Goal: Register for event/course: Sign up to attend an event or enroll in a course

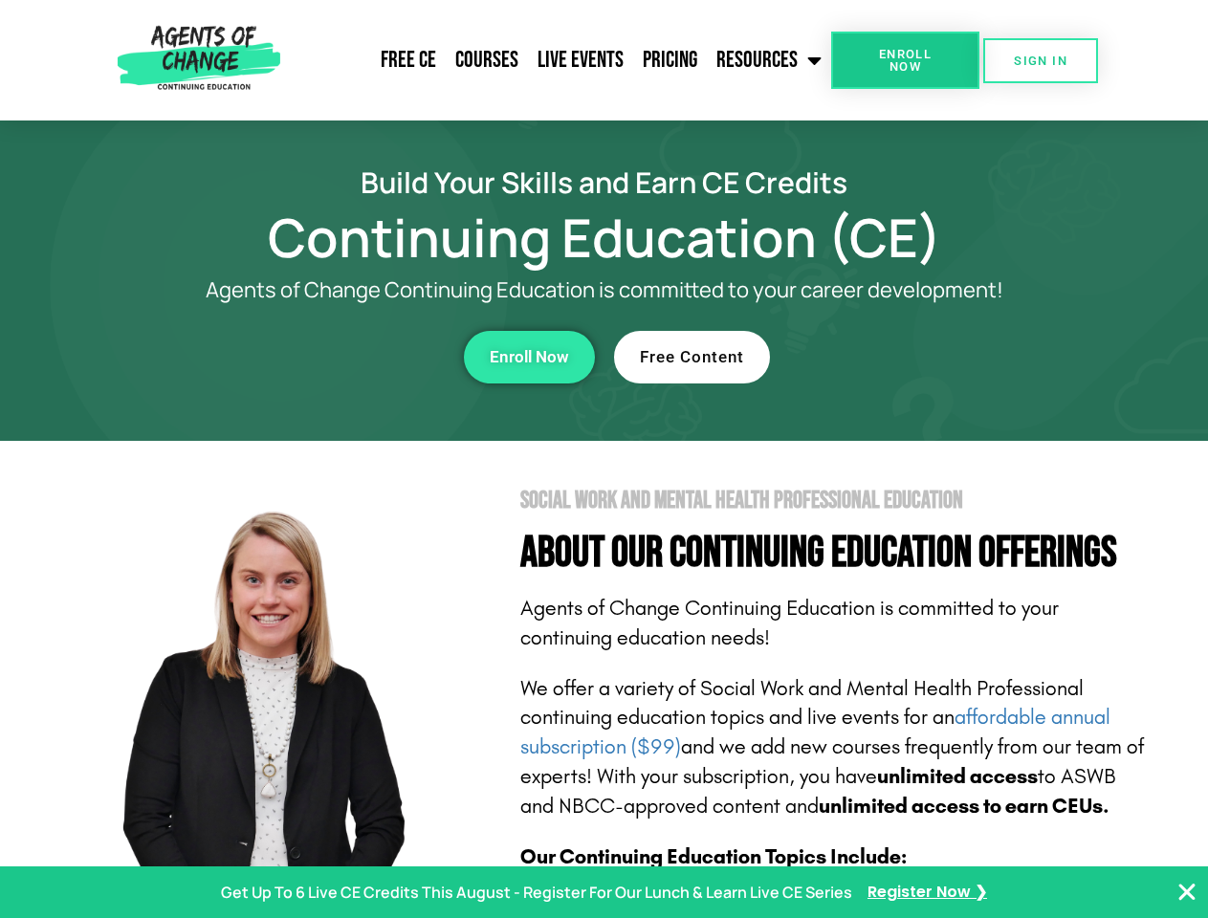
click at [604, 459] on section "Social Work and Mental Health Professional Education About Our Continuing Educa…" at bounding box center [604, 843] width 1208 height 804
click at [905, 60] on span "Enroll Now" at bounding box center [905, 60] width 87 height 25
click at [1041, 60] on span "SIGN IN" at bounding box center [1041, 61] width 54 height 12
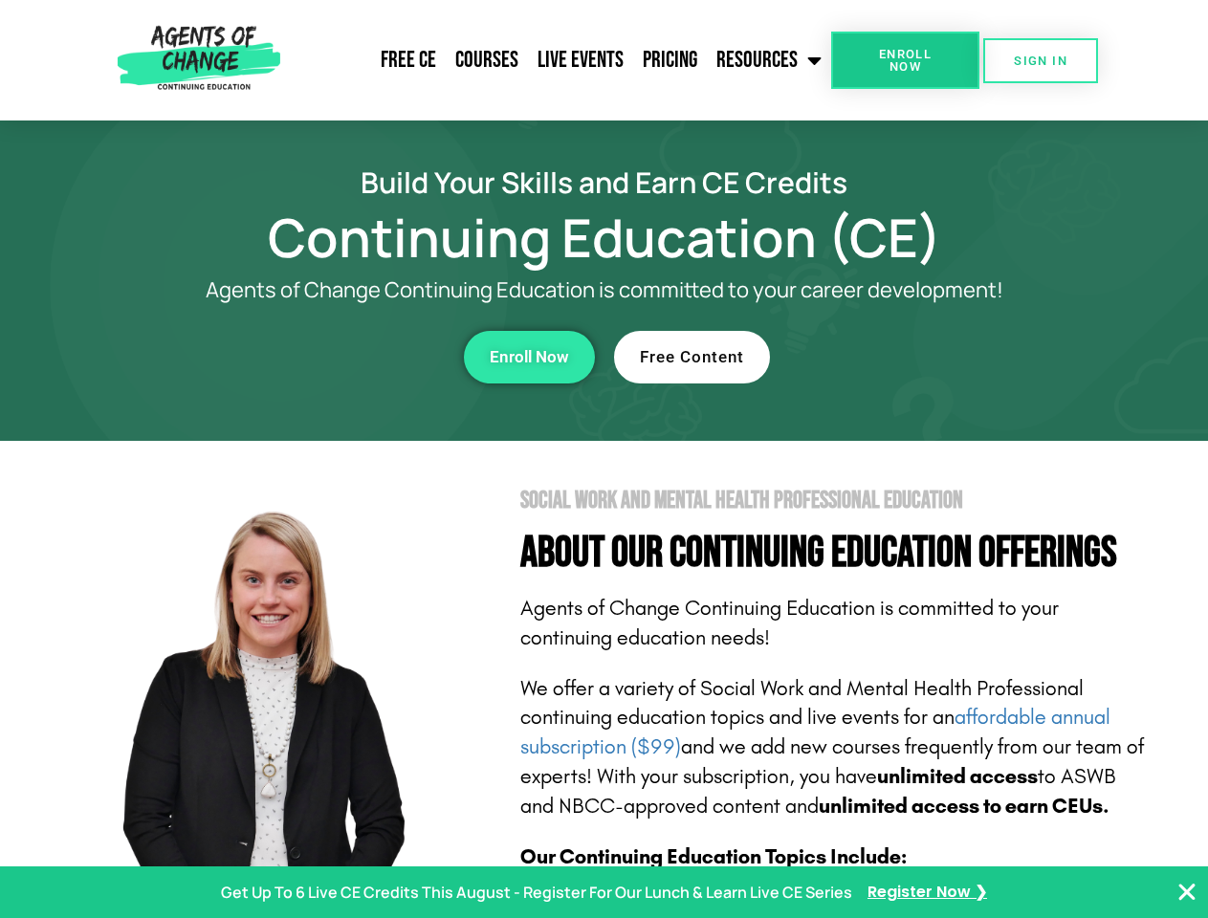
click at [332, 357] on div "Enroll Now" at bounding box center [332, 357] width 526 height 53
click at [529, 357] on span "Enroll Now" at bounding box center [529, 357] width 79 height 16
click at [877, 357] on div "Free Content" at bounding box center [877, 357] width 526 height 53
